Goal: Task Accomplishment & Management: Complete application form

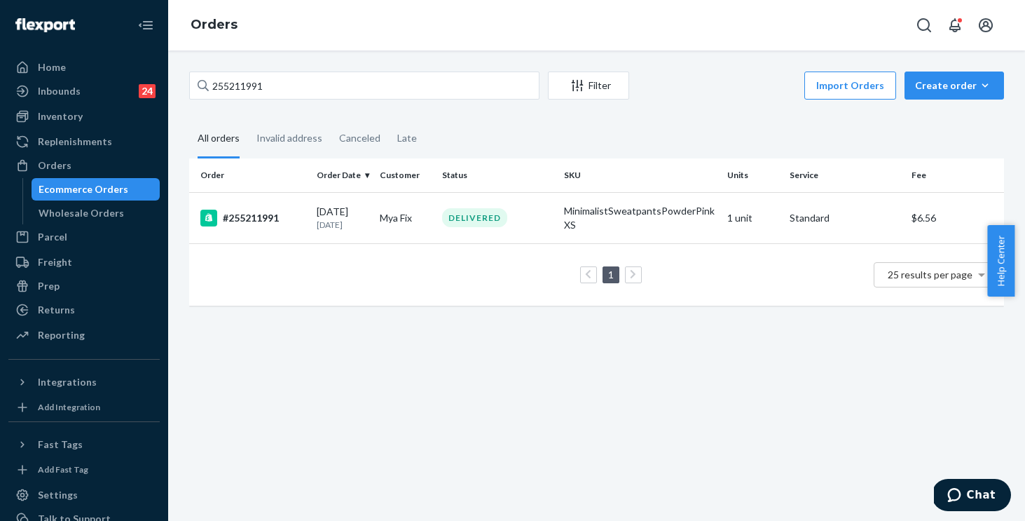
drag, startPoint x: 189, startPoint y: 59, endPoint x: 57, endPoint y: 41, distance: 133.7
click at [57, 41] on div "Home Inbounds 24 Shipping Plans Problems 24 Inventory Products Replenishments O…" at bounding box center [512, 260] width 1025 height 521
type input "255048857"
click at [531, 214] on div "DELIVERED" at bounding box center [497, 216] width 116 height 19
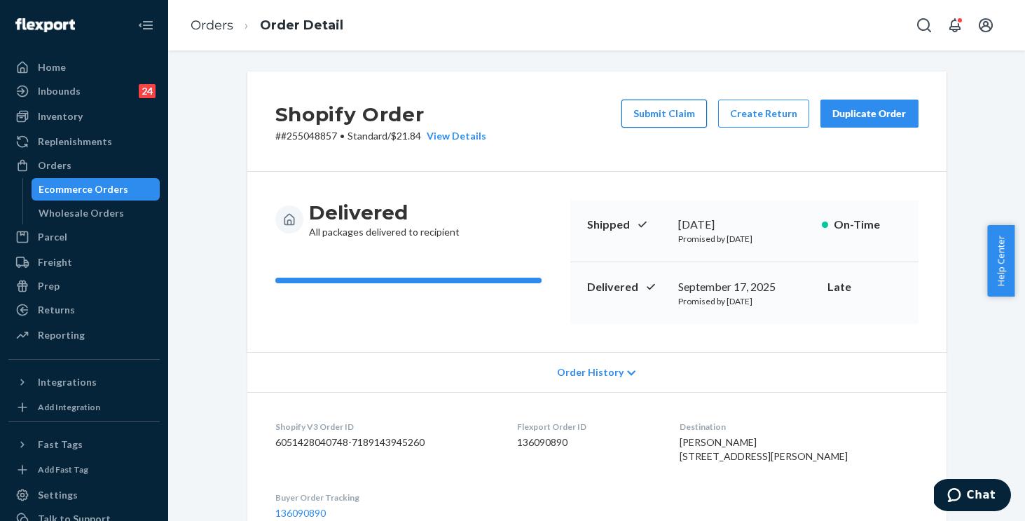
click at [656, 105] on button "Submit Claim" at bounding box center [663, 113] width 85 height 28
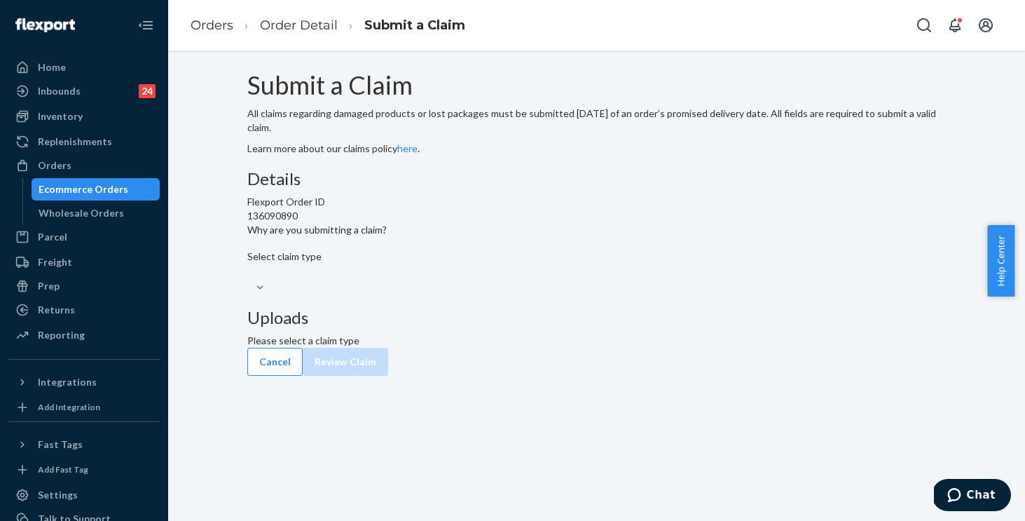
click at [445, 263] on div "Select claim type" at bounding box center [596, 256] width 699 height 14
click at [249, 279] on input "Why are you submitting a claim? Select claim type" at bounding box center [247, 272] width 1 height 14
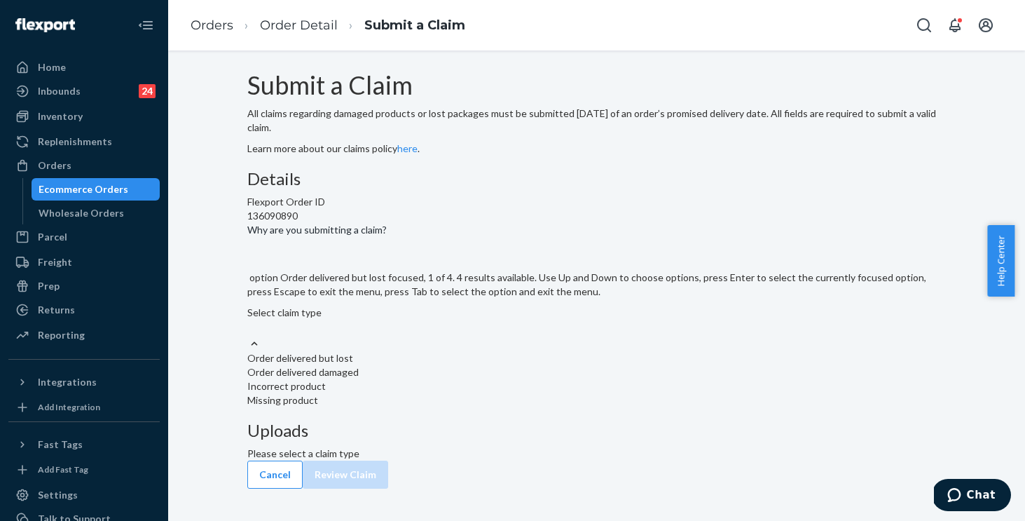
click at [454, 365] on div "Order delivered but lost" at bounding box center [596, 358] width 699 height 14
click at [249, 335] on input "Why are you submitting a claim? option Order delivered but lost focused, 1 of 4…" at bounding box center [247, 328] width 1 height 14
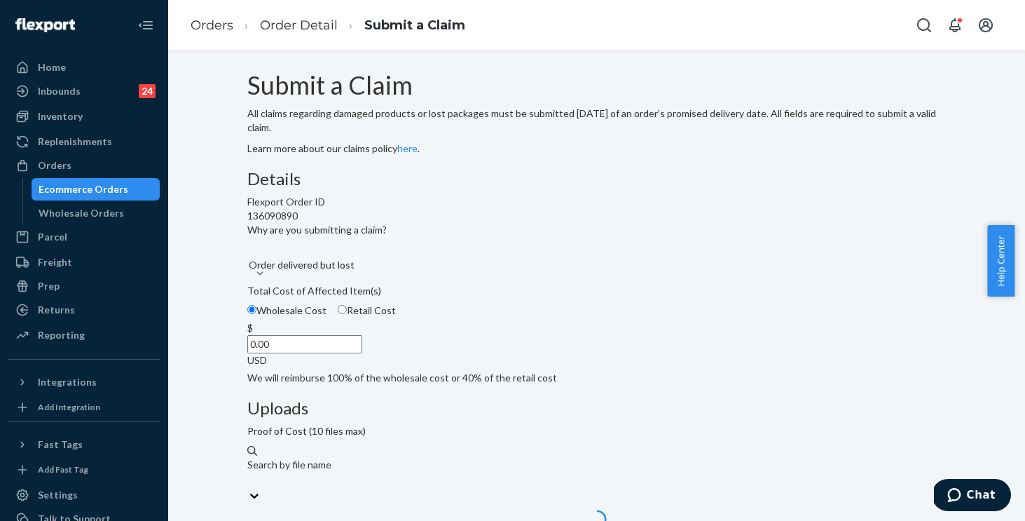
click at [362, 353] on input "0.00" at bounding box center [304, 344] width 115 height 18
type input "217.90"
click at [565, 371] on div "Details Flexport Order ID 136090890 Why are you submitting a claim? Order deliv…" at bounding box center [596, 277] width 699 height 215
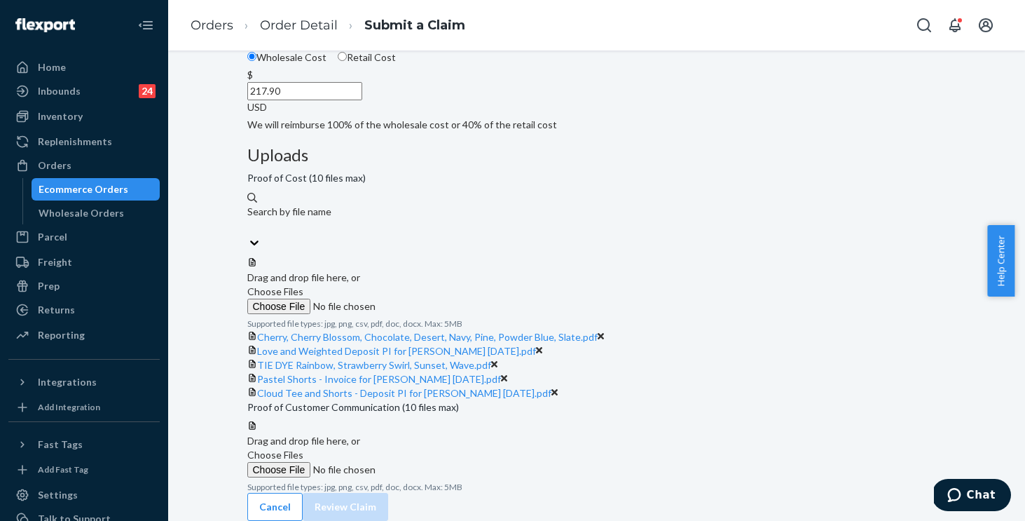
scroll to position [496, 0]
click at [303, 448] on span "Choose Files" at bounding box center [275, 454] width 56 height 12
click at [438, 462] on input "Choose Files" at bounding box center [342, 469] width 191 height 15
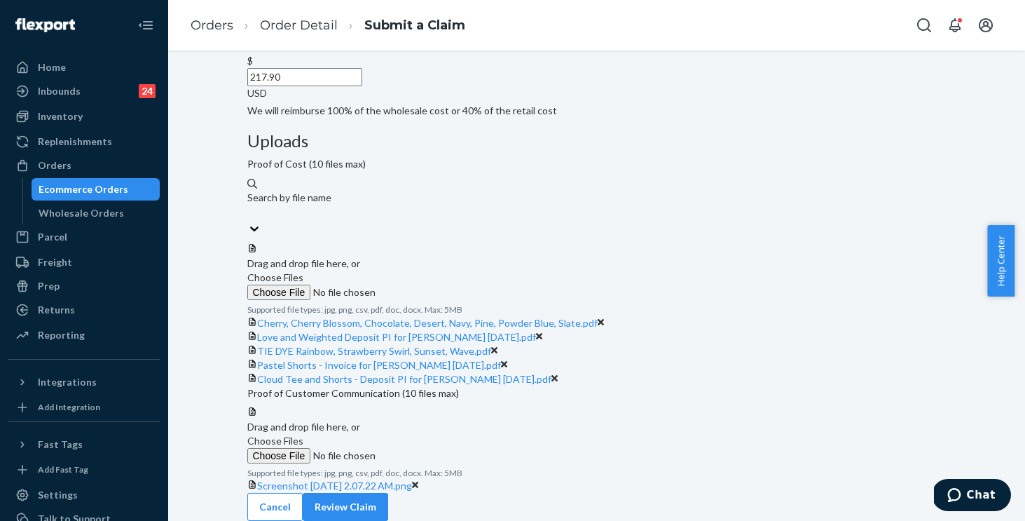
click at [303, 434] on span "Choose Files" at bounding box center [275, 440] width 56 height 12
click at [438, 448] on input "Choose Files" at bounding box center [342, 455] width 191 height 15
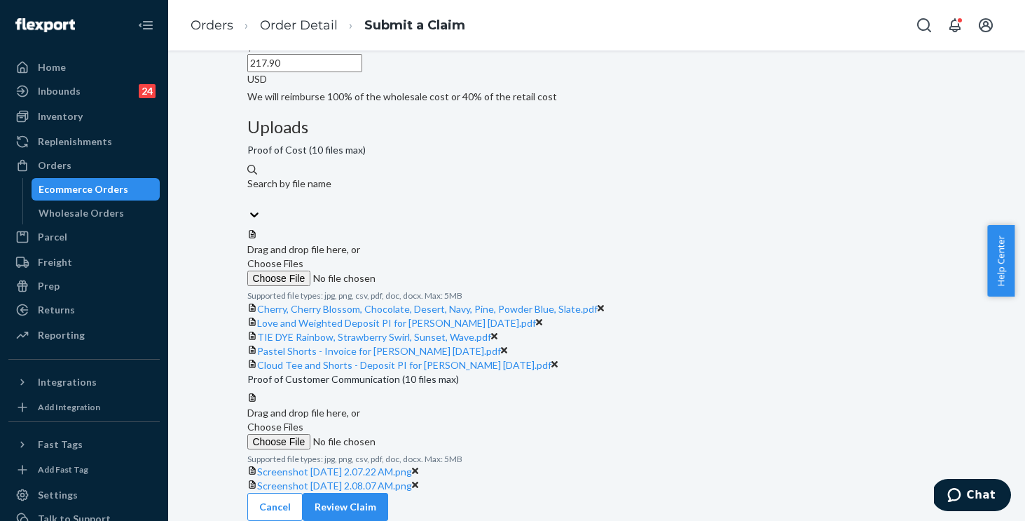
click at [303, 420] on span "Choose Files" at bounding box center [275, 426] width 56 height 12
click at [438, 434] on input "Choose Files" at bounding box center [342, 441] width 191 height 15
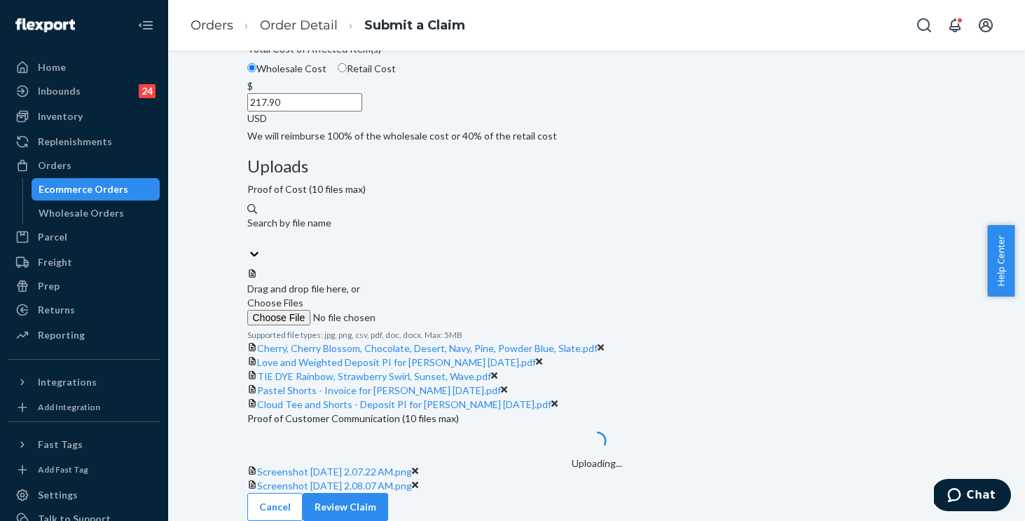
scroll to position [605, 0]
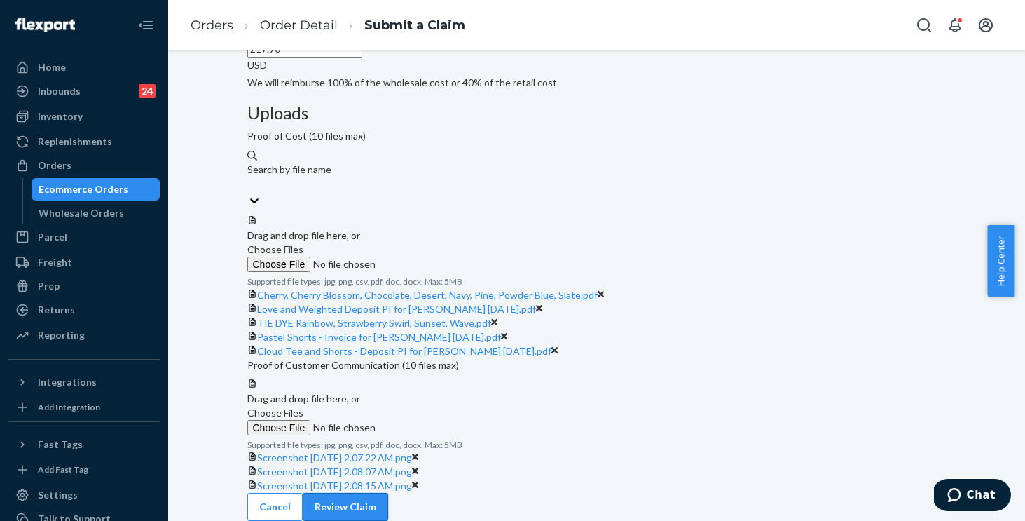
click at [388, 493] on button "Review Claim" at bounding box center [345, 507] width 85 height 28
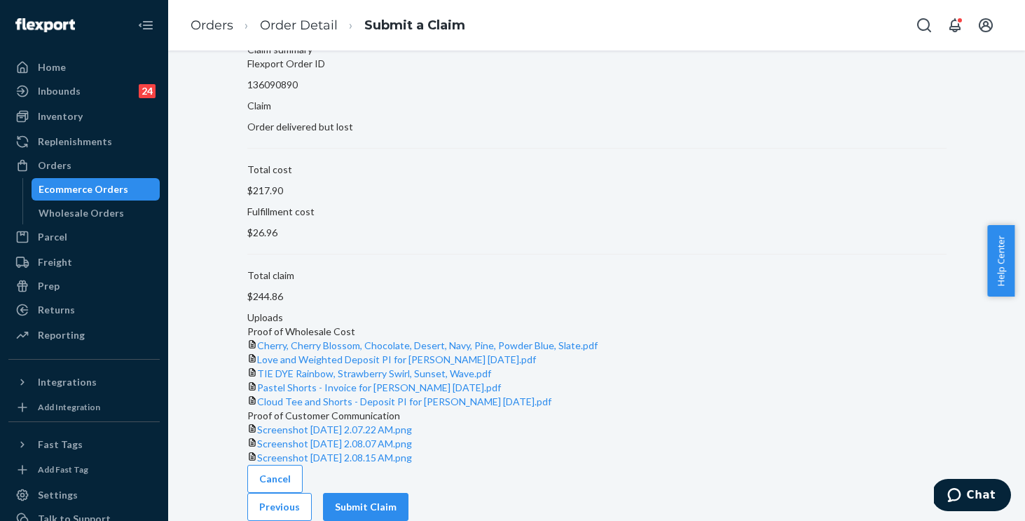
scroll to position [415, 0]
click at [408, 496] on button "Submit Claim" at bounding box center [365, 507] width 85 height 28
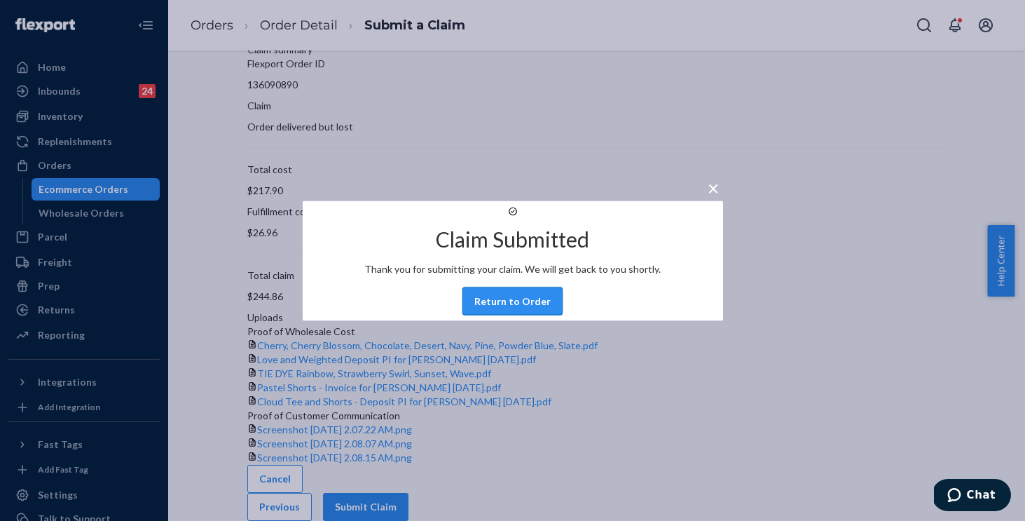
click at [526, 308] on button "Return to Order" at bounding box center [512, 301] width 100 height 28
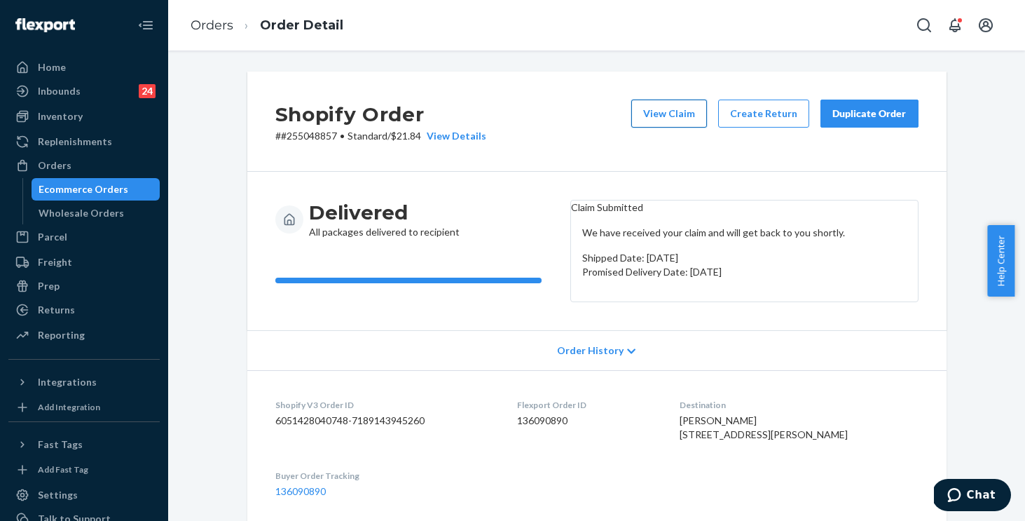
click at [659, 118] on button "View Claim" at bounding box center [669, 113] width 76 height 28
